Goal: Task Accomplishment & Management: Complete application form

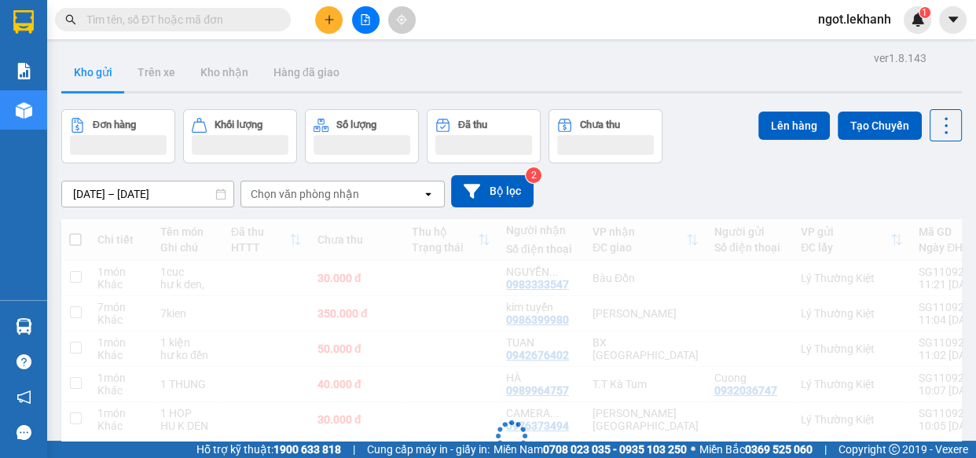
click at [325, 30] on button at bounding box center [329, 20] width 28 height 28
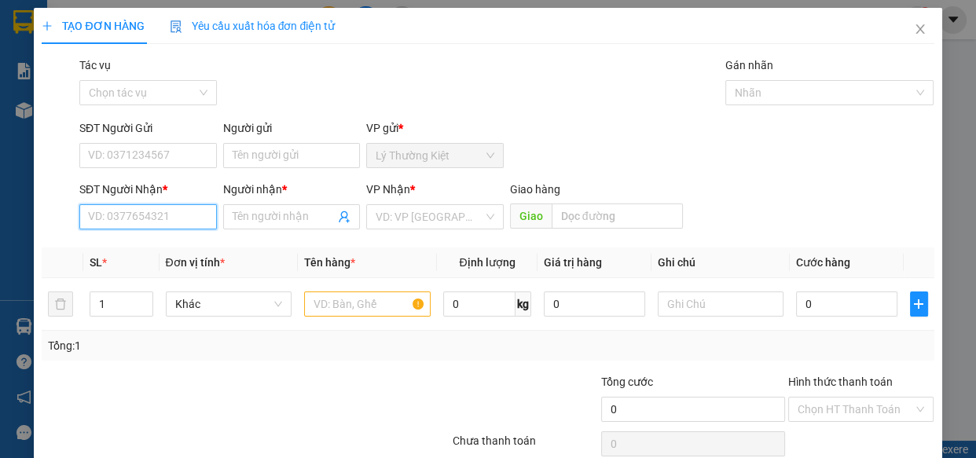
click at [166, 215] on input "SĐT Người Nhận *" at bounding box center [148, 216] width 138 height 25
click at [166, 251] on div "0988233259 - cảnh" at bounding box center [146, 248] width 117 height 17
type input "0988233259"
type input "cảnh"
type input "60.000"
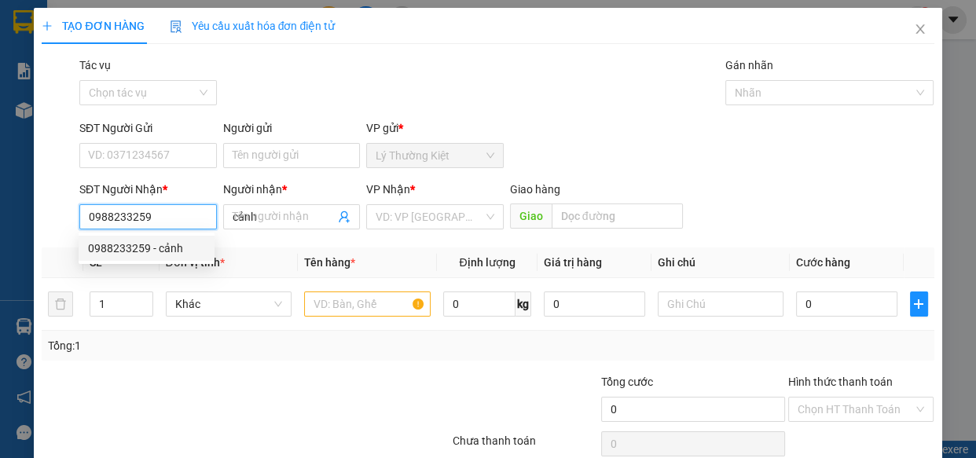
type input "60.000"
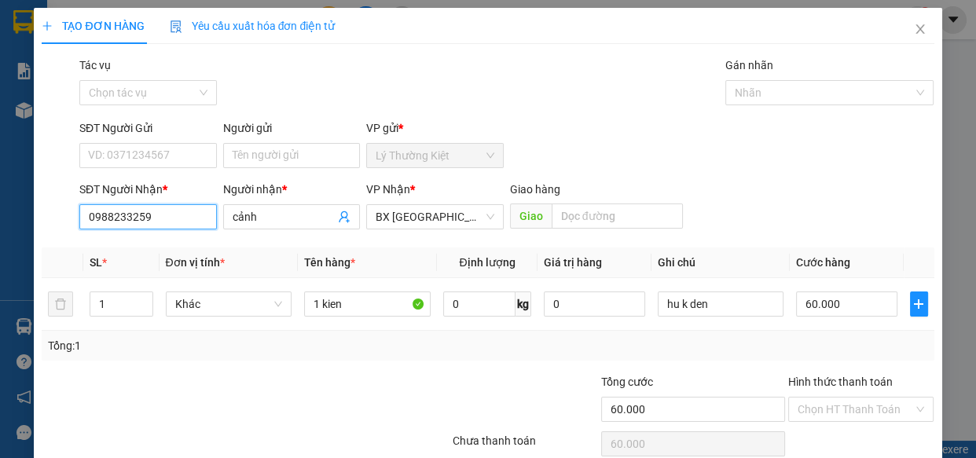
scroll to position [68, 0]
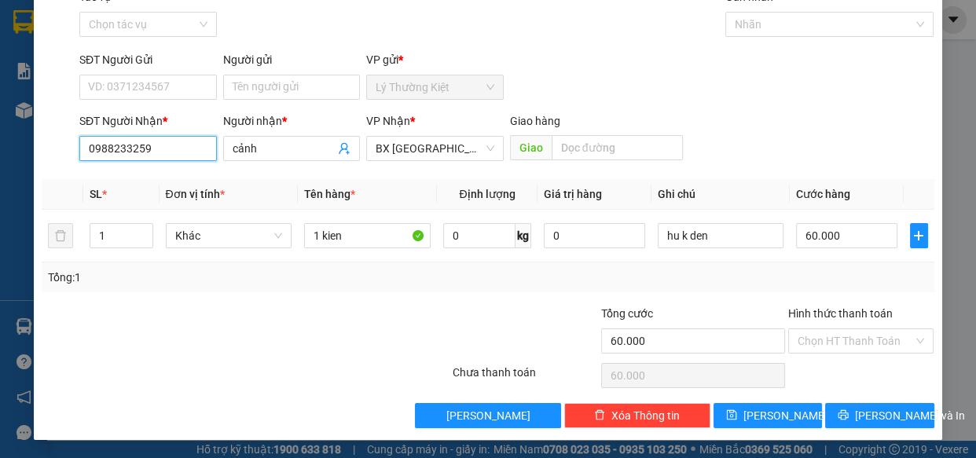
type input "0988233259"
click at [812, 299] on div "Transit Pickup Surcharge Ids Transit Deliver Surcharge Ids Transit Deliver Surc…" at bounding box center [488, 208] width 892 height 440
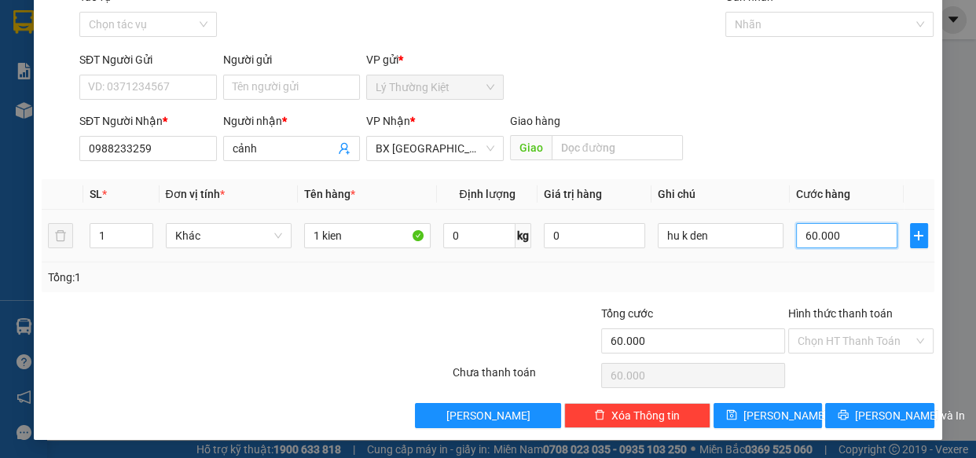
click at [828, 230] on input "60.000" at bounding box center [846, 235] width 101 height 25
type input "5"
type input "50"
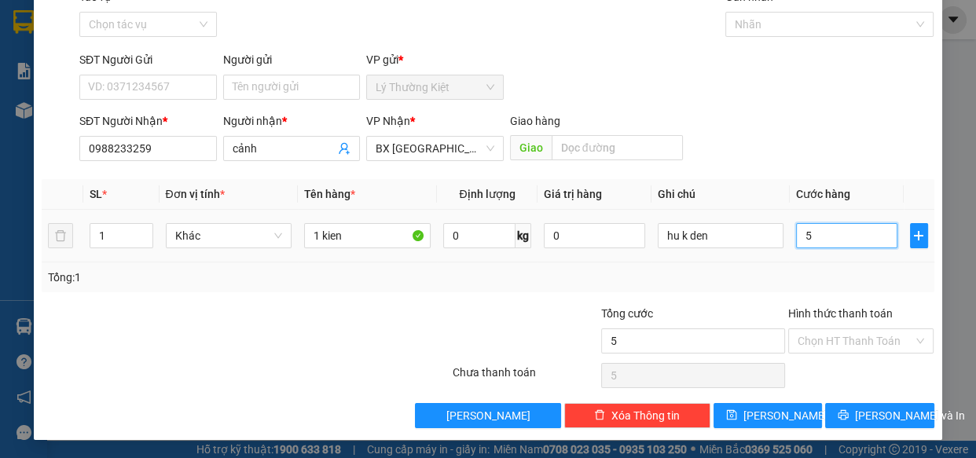
type input "50"
type input "500"
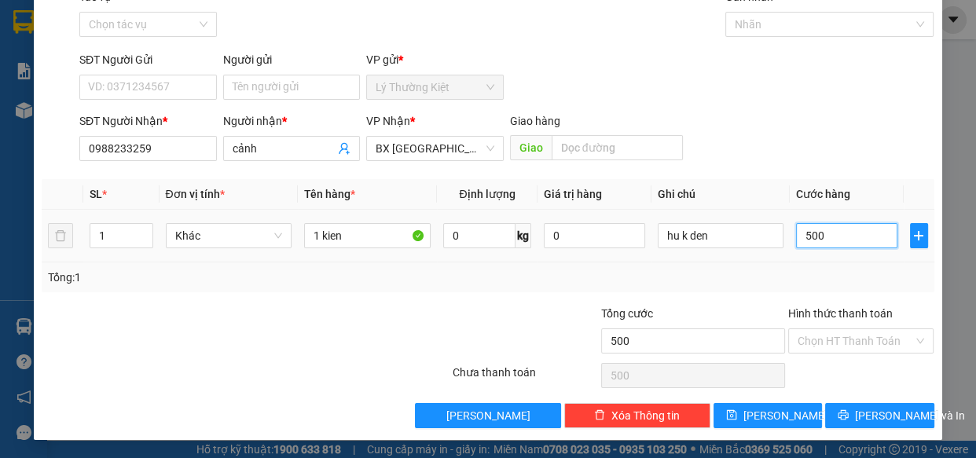
type input "50"
type input "50.000"
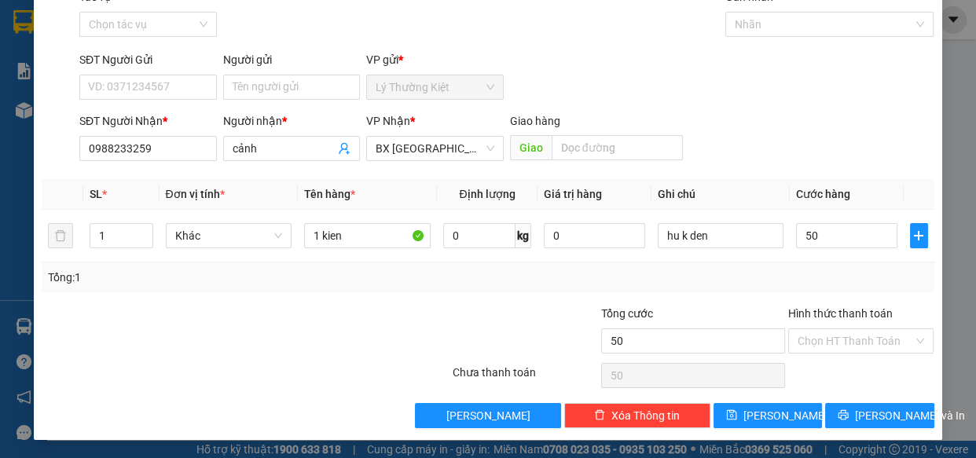
type input "50.000"
click at [842, 401] on div "Transit Pickup Surcharge Ids Transit Deliver Surcharge Ids Transit Deliver Surc…" at bounding box center [488, 208] width 892 height 440
click at [875, 418] on span "[PERSON_NAME] và In" at bounding box center [910, 415] width 110 height 17
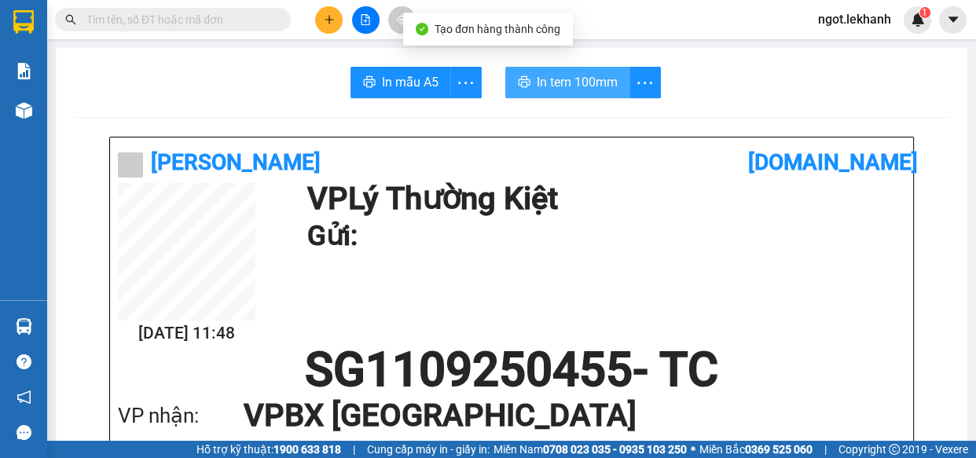
click at [577, 89] on span "In tem 100mm" at bounding box center [577, 82] width 81 height 20
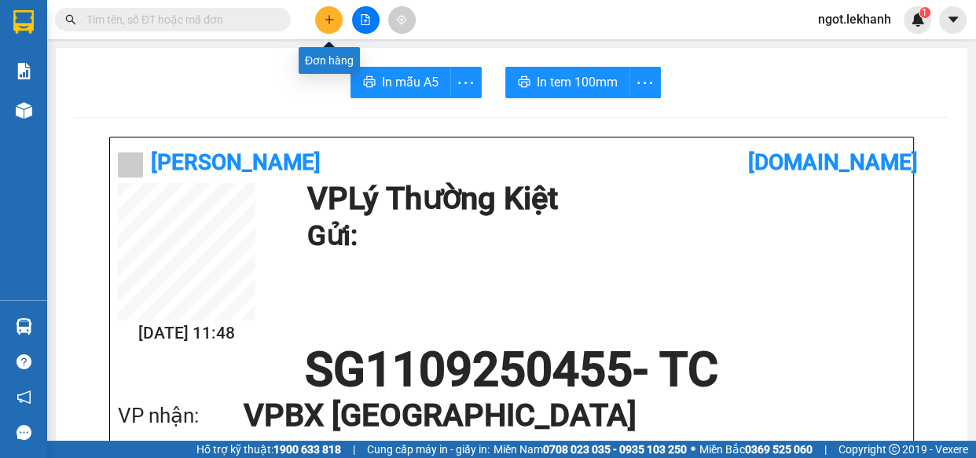
click at [330, 16] on icon "plus" at bounding box center [329, 19] width 11 height 11
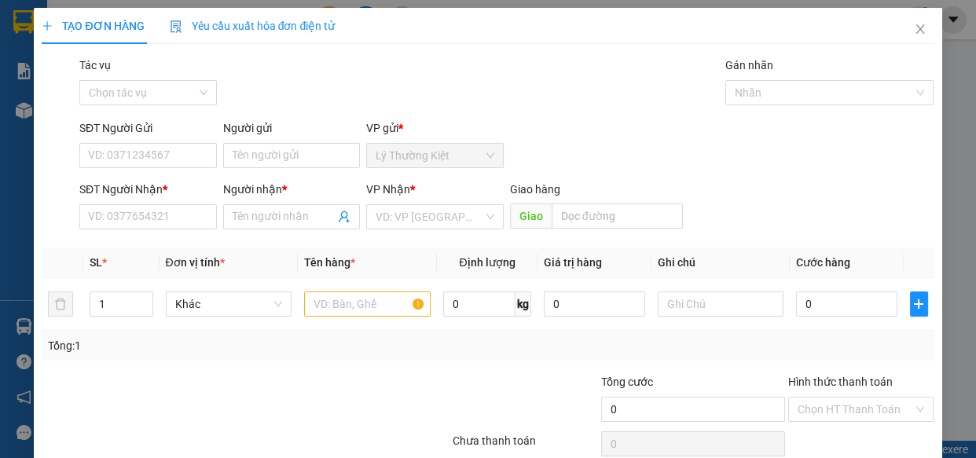
click at [162, 231] on div "SĐT Người Nhận * VD: 0377654321" at bounding box center [148, 208] width 138 height 55
click at [165, 217] on input "SĐT Người Nhận *" at bounding box center [148, 216] width 138 height 25
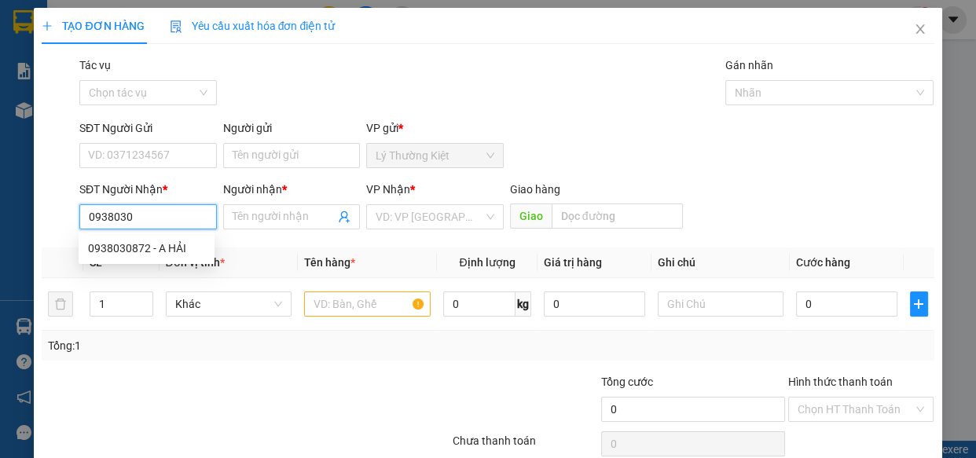
drag, startPoint x: 186, startPoint y: 244, endPoint x: 193, endPoint y: 239, distance: 8.5
click at [187, 244] on div "0938030872 - A HẢI" at bounding box center [147, 248] width 136 height 25
type input "0938030872"
type input "A HẢI"
type input "40.000"
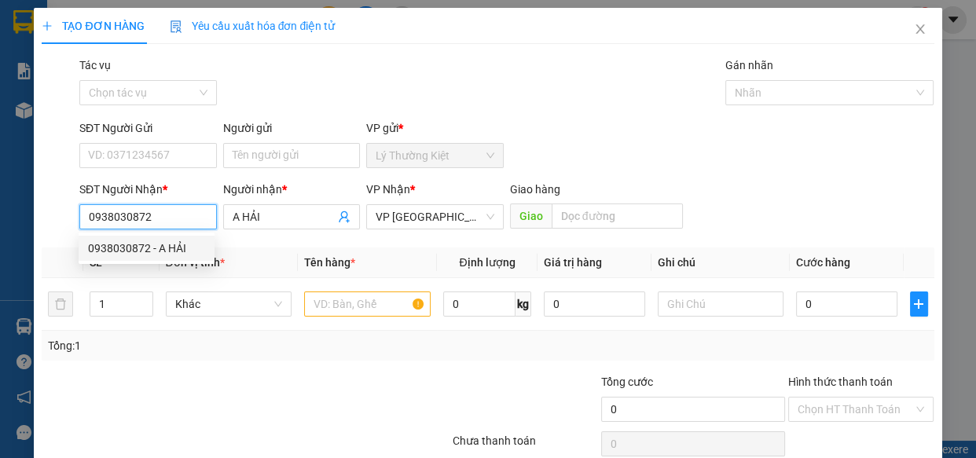
type input "40.000"
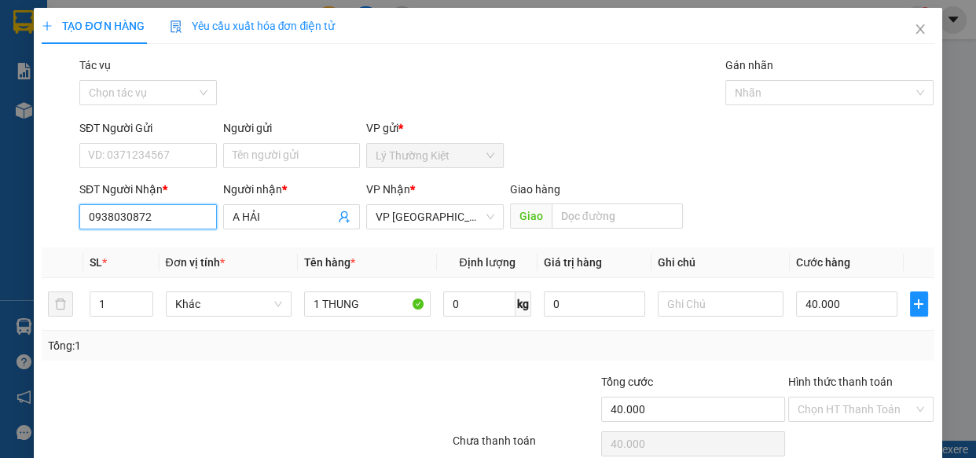
scroll to position [68, 0]
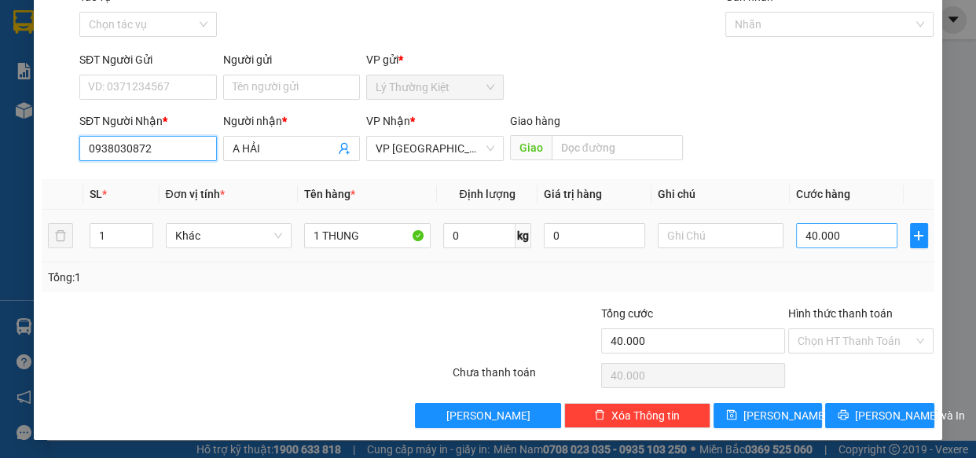
type input "0938030872"
click at [841, 231] on input "40.000" at bounding box center [846, 235] width 101 height 25
type input "5"
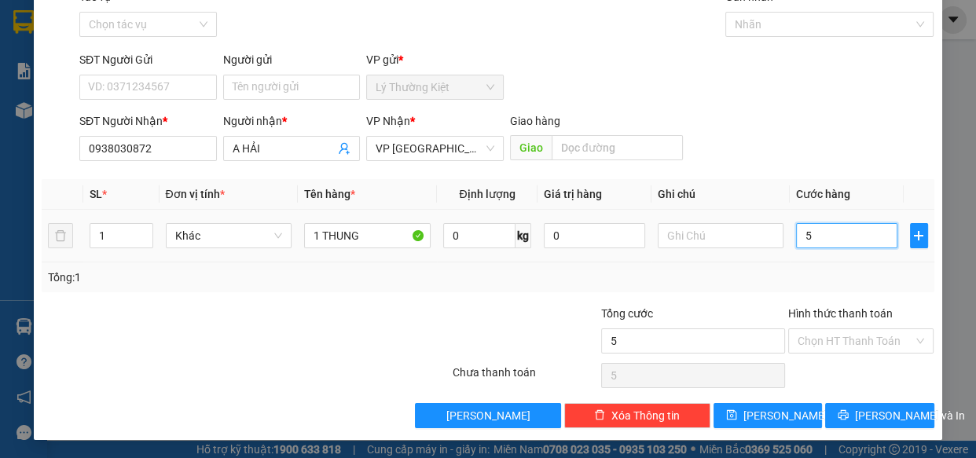
type input "50"
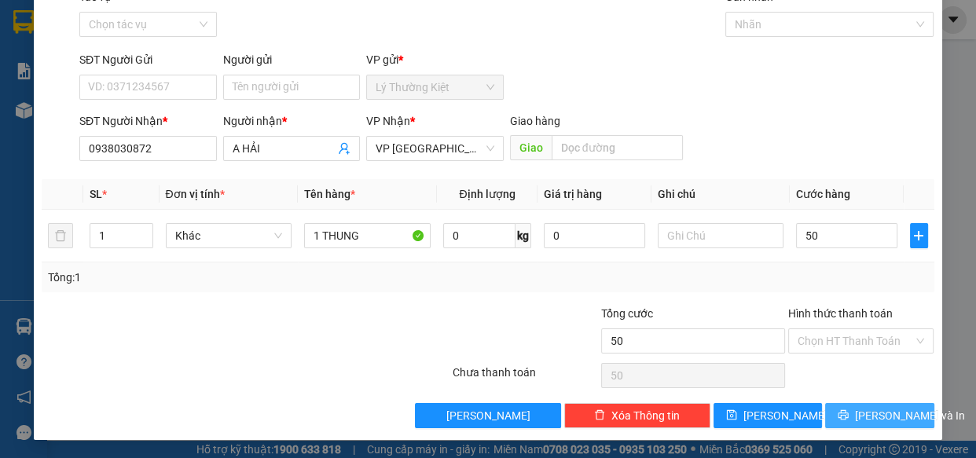
type input "50.000"
click at [835, 411] on button "[PERSON_NAME] và In" at bounding box center [879, 415] width 108 height 25
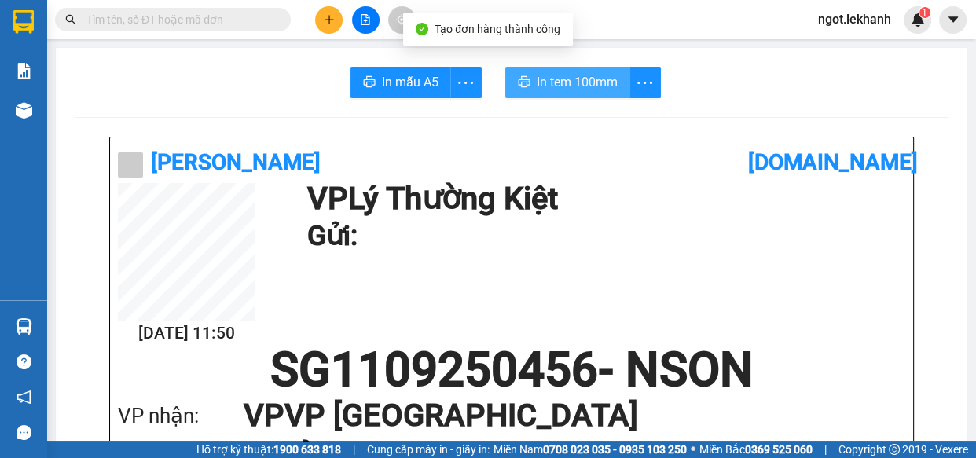
drag, startPoint x: 542, startPoint y: 79, endPoint x: 614, endPoint y: 128, distance: 86.5
click at [542, 79] on span "In tem 100mm" at bounding box center [577, 82] width 81 height 20
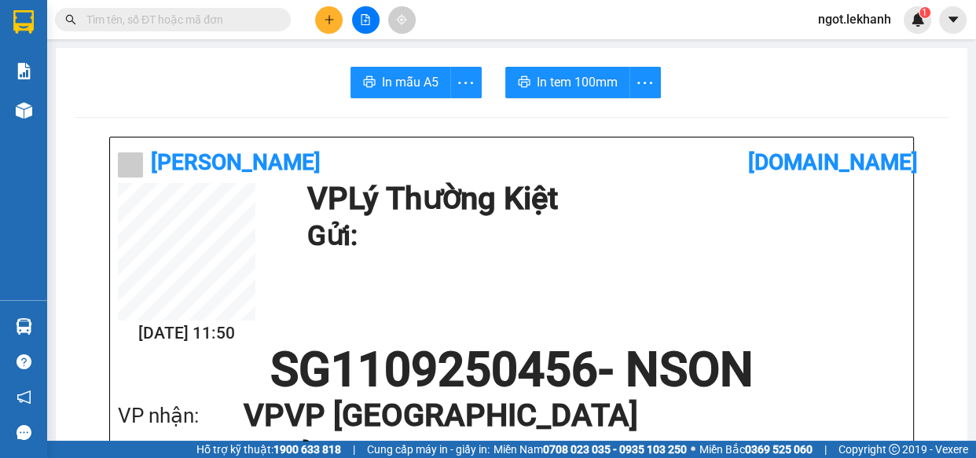
click at [330, 25] on button at bounding box center [329, 20] width 28 height 28
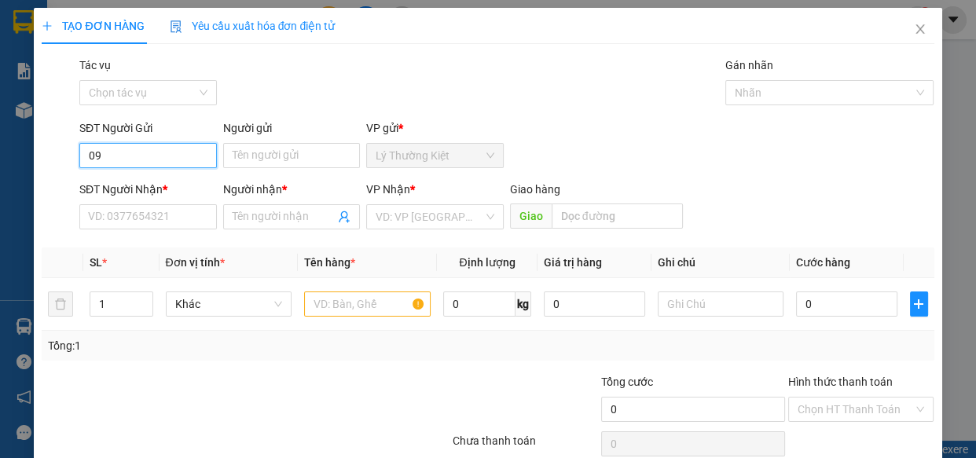
type input "0"
click at [160, 233] on div "SĐT Người Nhận * VD: 0377654321" at bounding box center [148, 208] width 138 height 55
click at [160, 229] on div "SĐT Người Nhận * VD: 0377654321" at bounding box center [148, 208] width 138 height 55
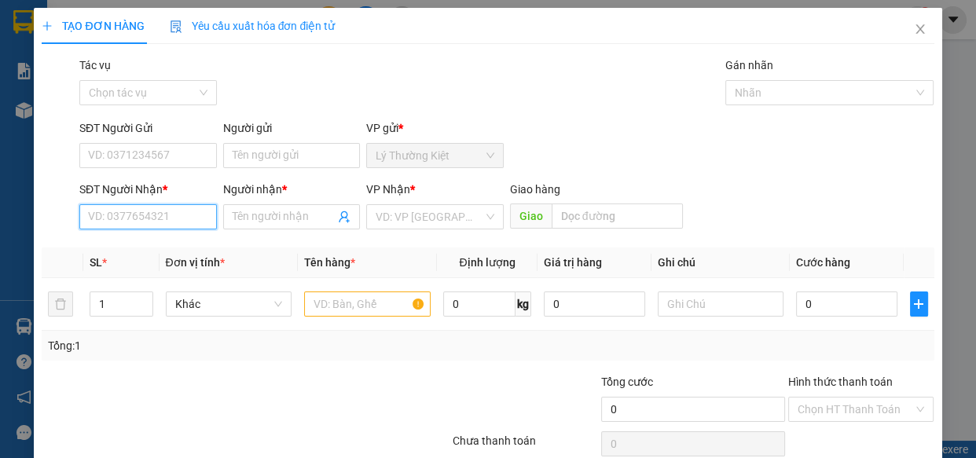
click at [160, 218] on input "SĐT Người Nhận *" at bounding box center [148, 216] width 138 height 25
type input "0967196901"
click at [281, 215] on input "Người nhận *" at bounding box center [284, 216] width 103 height 17
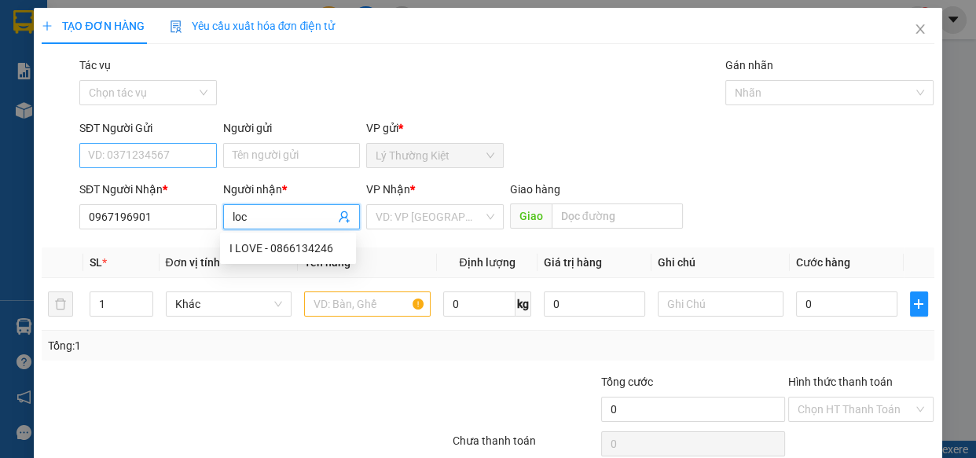
type input "loc"
click at [187, 163] on input "SĐT Người Gửi" at bounding box center [148, 155] width 138 height 25
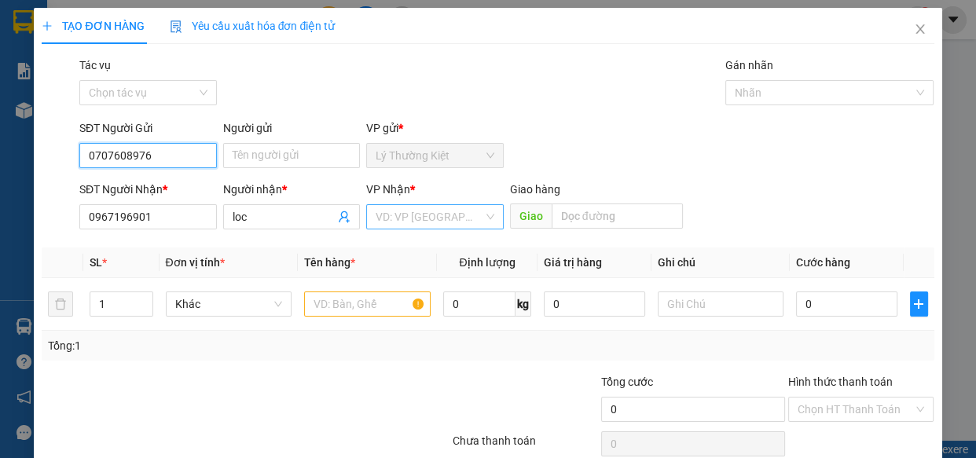
type input "0707608976"
click at [421, 221] on input "search" at bounding box center [430, 217] width 108 height 24
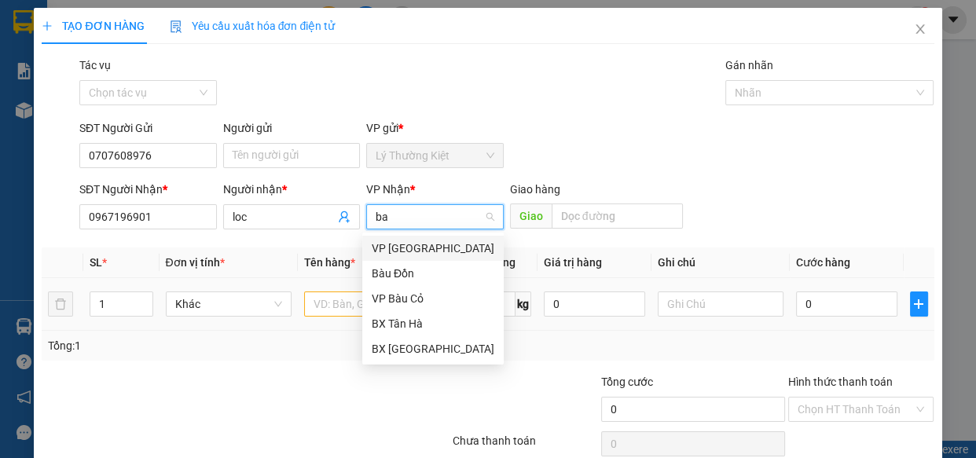
type input "bau"
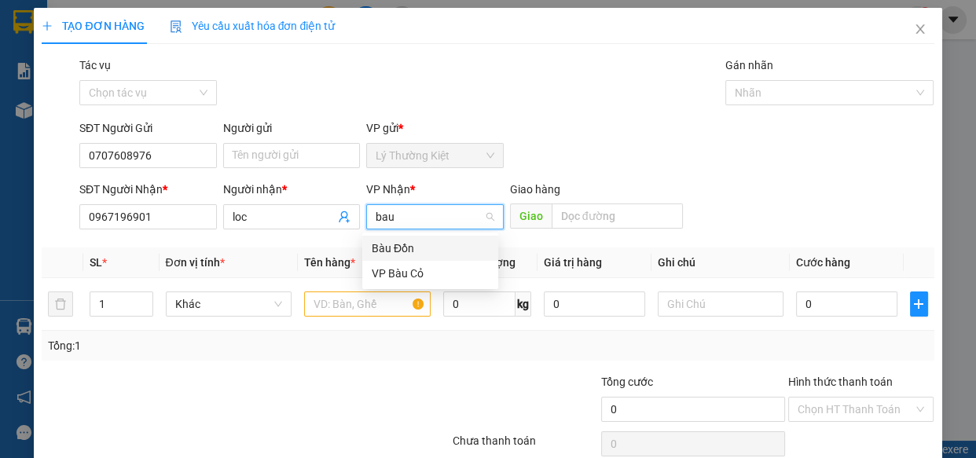
click at [388, 236] on div "Bàu Đồn" at bounding box center [430, 248] width 136 height 25
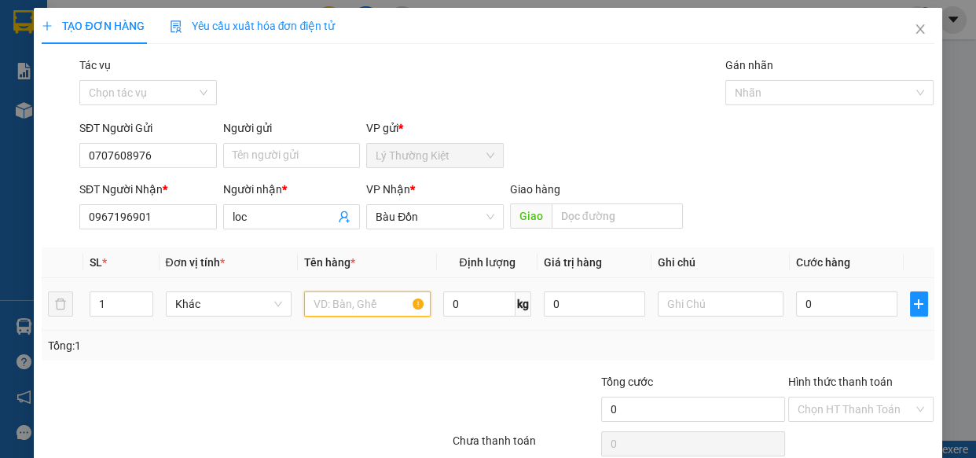
click at [353, 314] on input "text" at bounding box center [367, 304] width 127 height 25
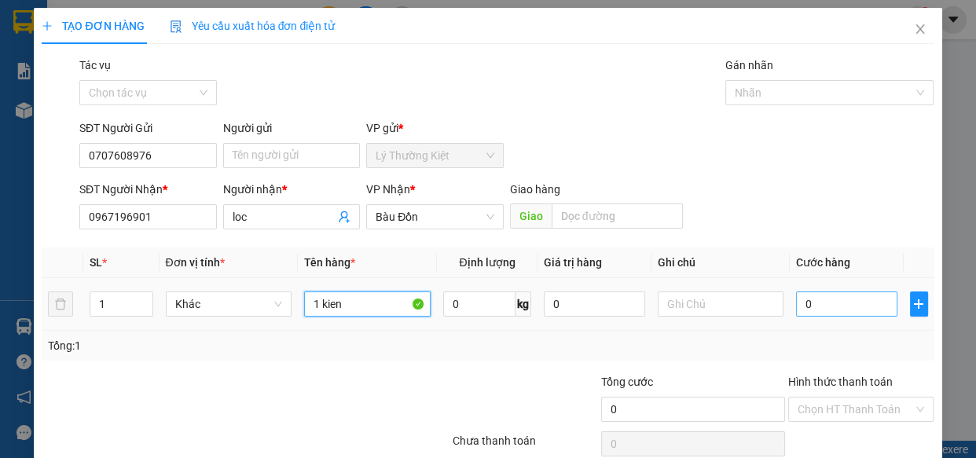
type input "1 kien"
click at [811, 314] on input "0" at bounding box center [846, 304] width 101 height 25
type input "5"
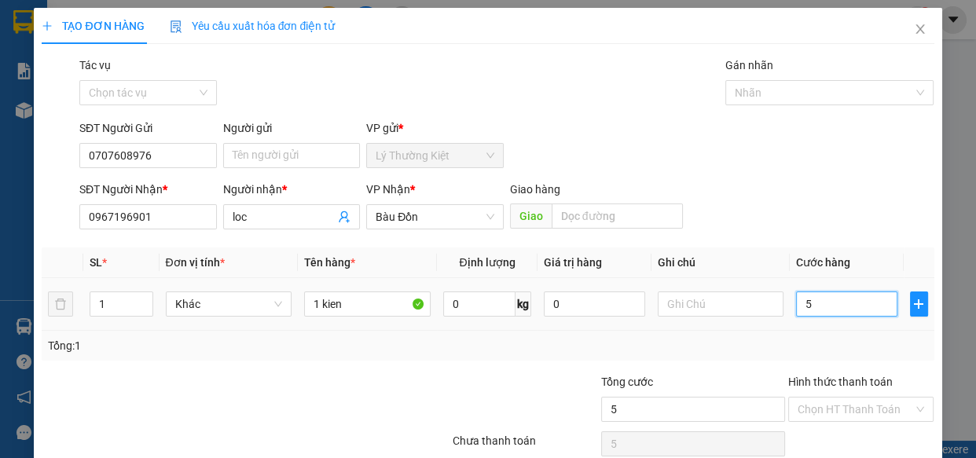
type input "50"
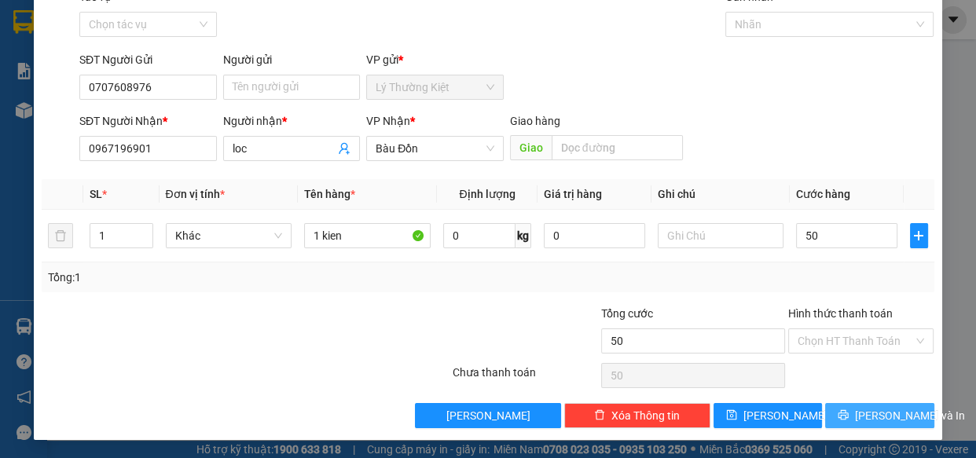
type input "50.000"
click at [869, 410] on span "[PERSON_NAME] và In" at bounding box center [910, 415] width 110 height 17
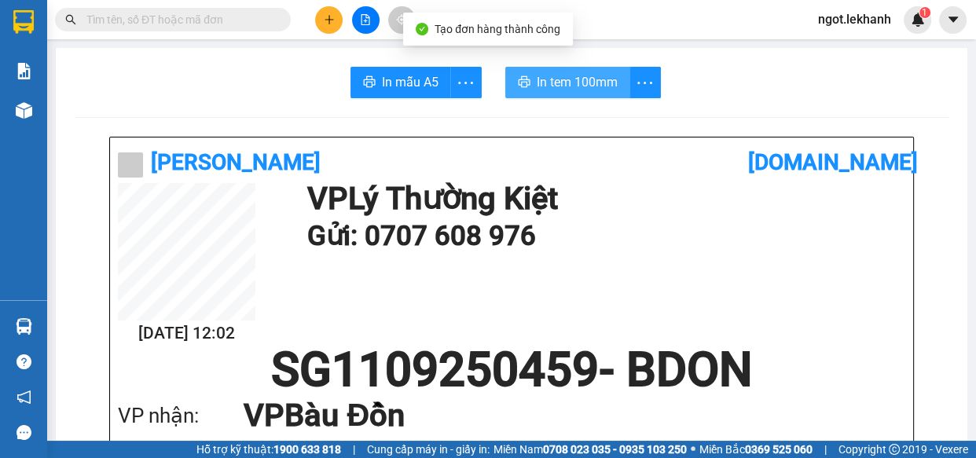
click at [582, 94] on button "In tem 100mm" at bounding box center [567, 82] width 125 height 31
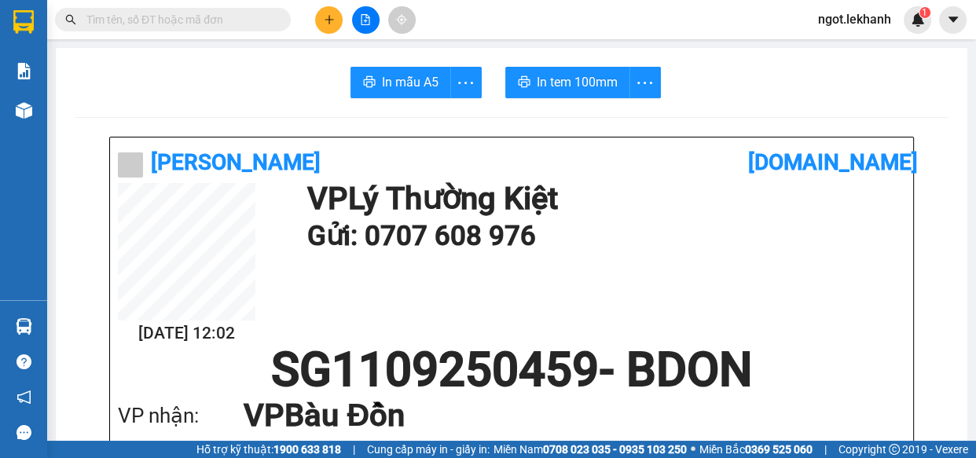
click at [336, 20] on button at bounding box center [329, 20] width 28 height 28
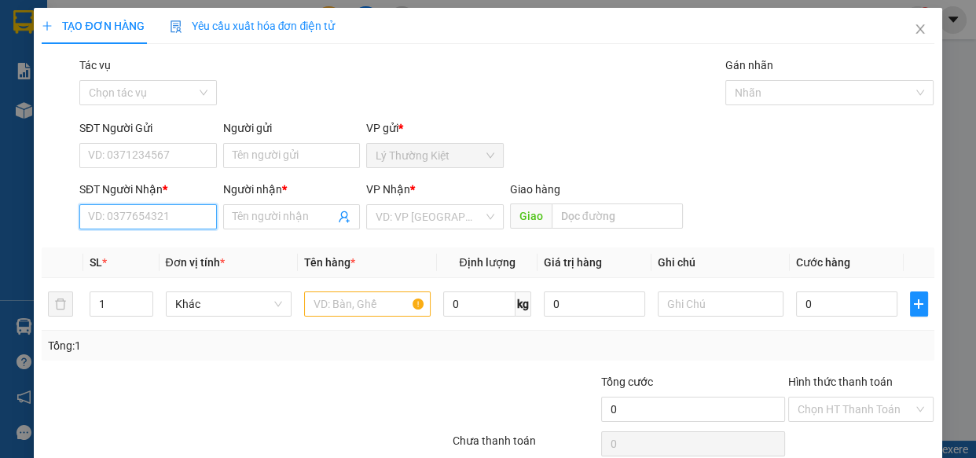
click at [174, 215] on input "SĐT Người Nhận *" at bounding box center [148, 216] width 138 height 25
click at [151, 251] on div "0967195901 - PHỤNG" at bounding box center [146, 248] width 117 height 17
type input "0967195901"
type input "PHỤNG"
type input "40.000"
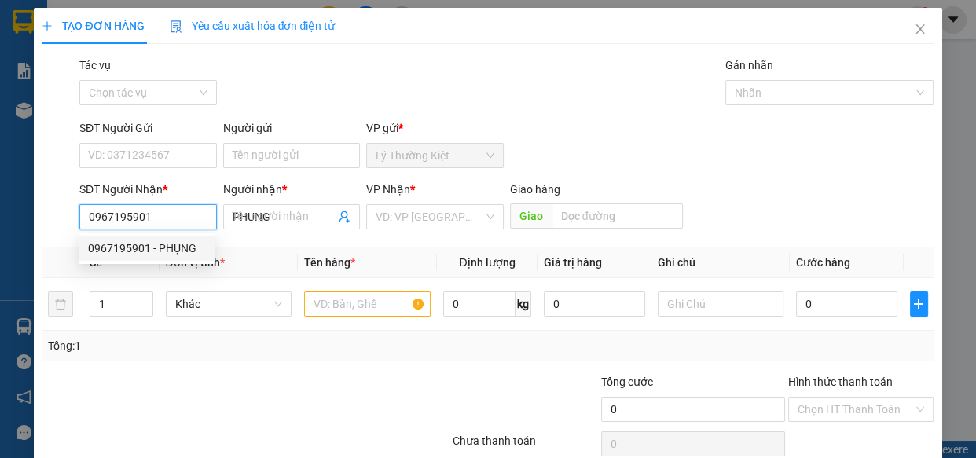
type input "40.000"
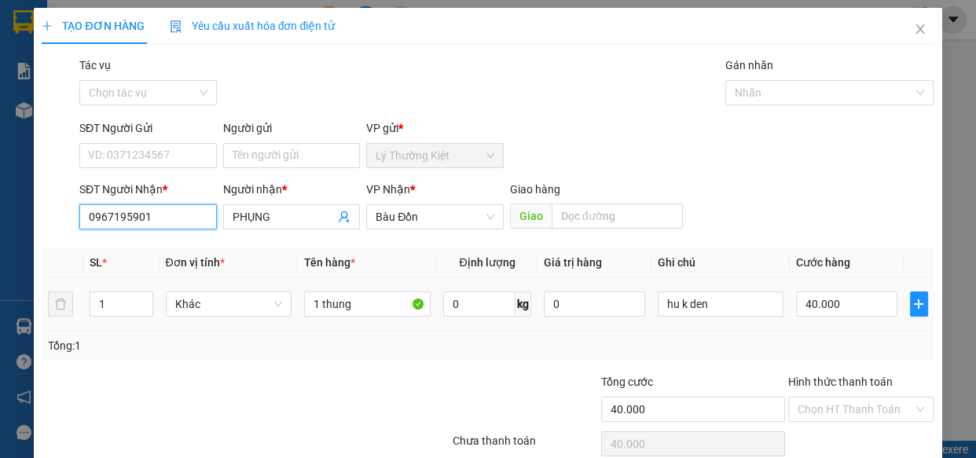
scroll to position [68, 0]
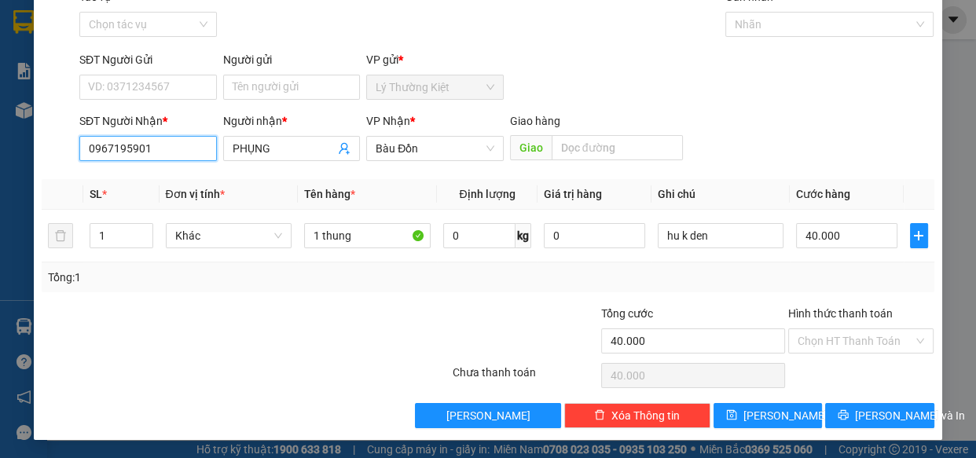
type input "0967195901"
click at [872, 430] on div "TẠO ĐƠN HÀNG Yêu cầu xuất hóa đơn điện tử Transit Pickup Surcharge Ids Transit …" at bounding box center [488, 189] width 908 height 501
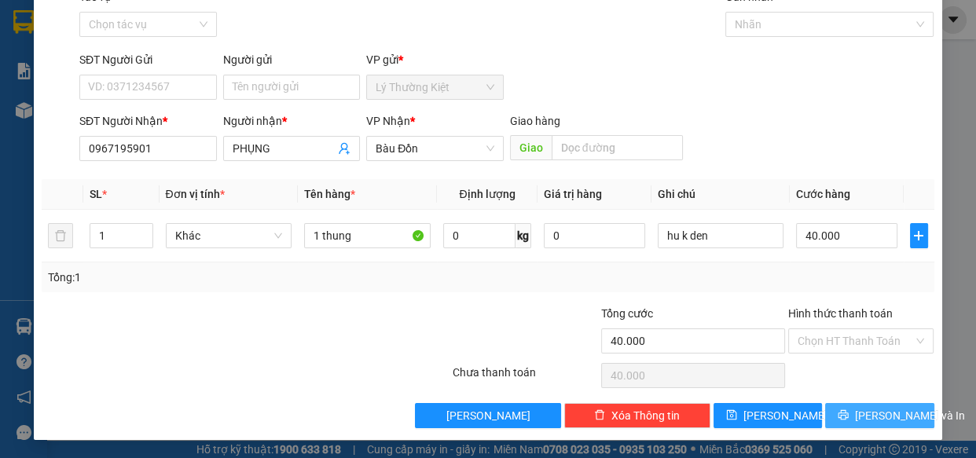
click at [853, 407] on button "[PERSON_NAME] và In" at bounding box center [879, 415] width 108 height 25
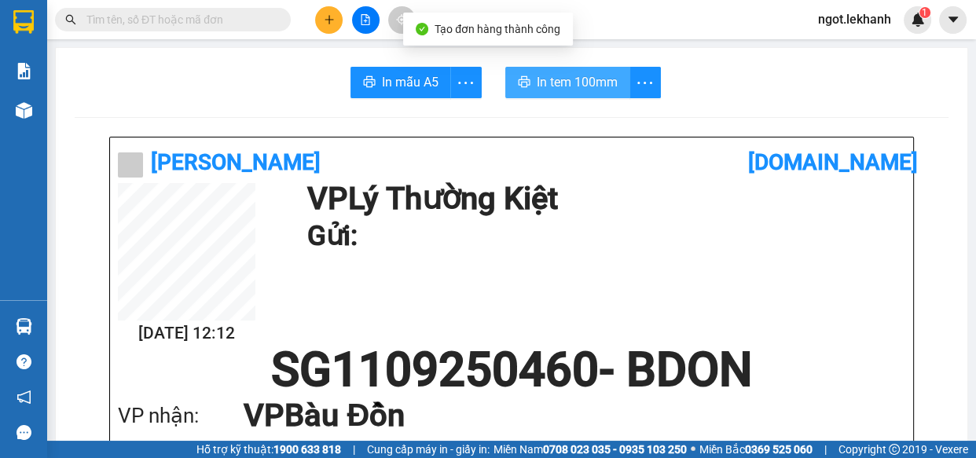
click at [586, 83] on span "In tem 100mm" at bounding box center [577, 82] width 81 height 20
